Goal: Navigation & Orientation: Find specific page/section

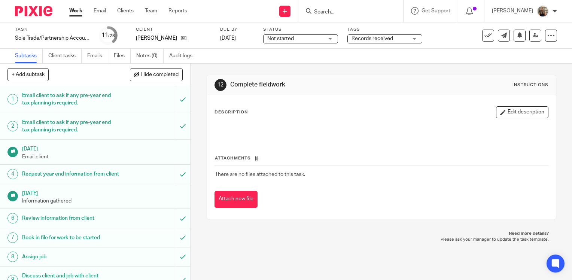
scroll to position [187, 0]
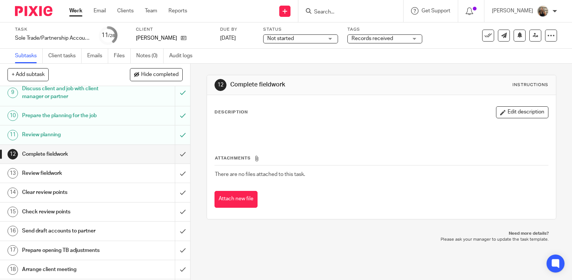
click at [481, 18] on div at bounding box center [471, 11] width 26 height 22
click at [481, 16] on div at bounding box center [471, 11] width 26 height 22
click at [473, 10] on icon at bounding box center [469, 10] width 7 height 7
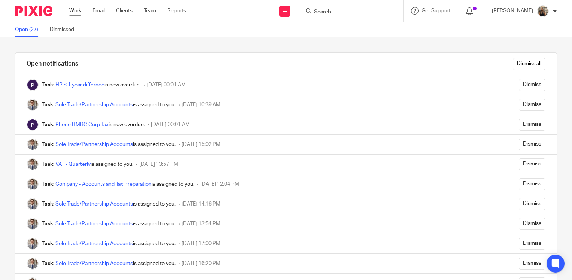
click at [79, 14] on link "Work" at bounding box center [75, 10] width 12 height 7
